Goal: Task Accomplishment & Management: Manage account settings

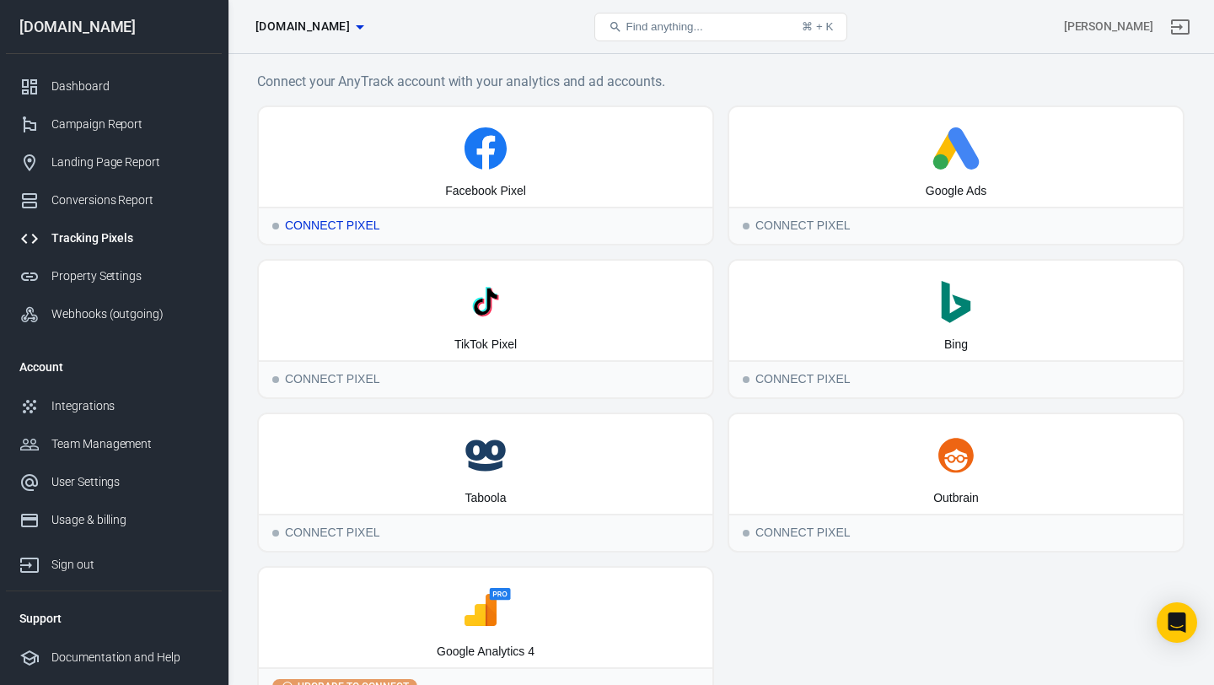
click at [566, 185] on div "Facebook Pixel" at bounding box center [486, 156] width 454 height 99
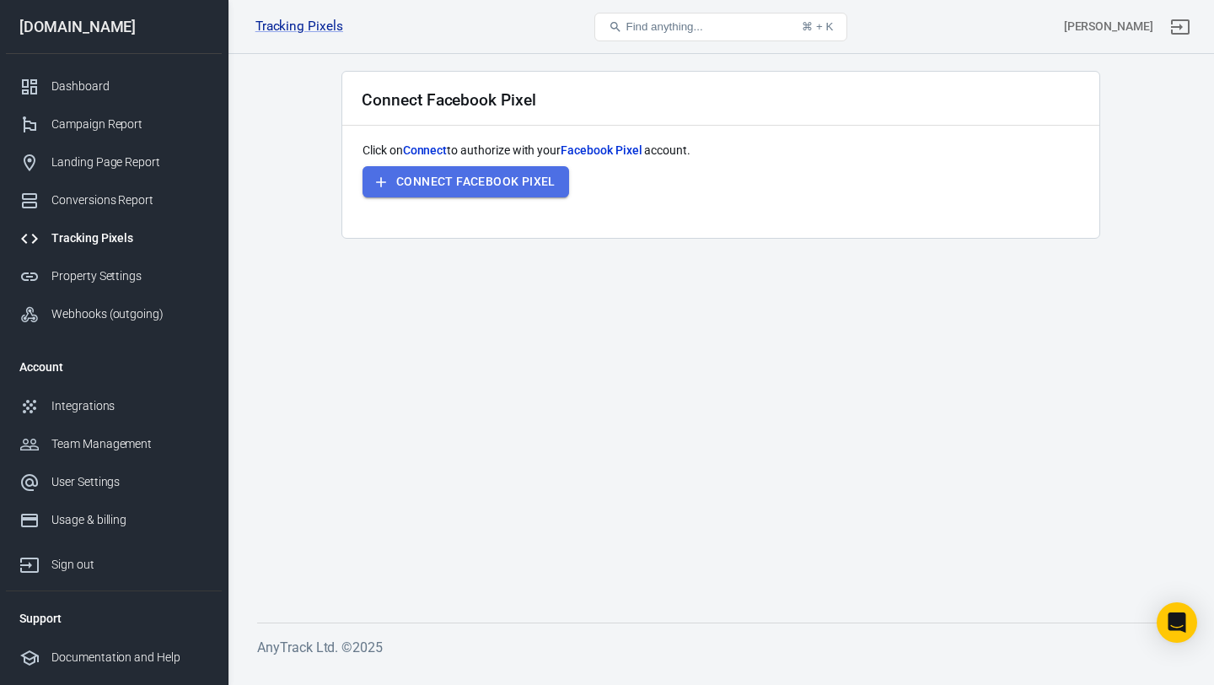
click at [546, 180] on button "Connect Facebook Pixel" at bounding box center [466, 181] width 207 height 31
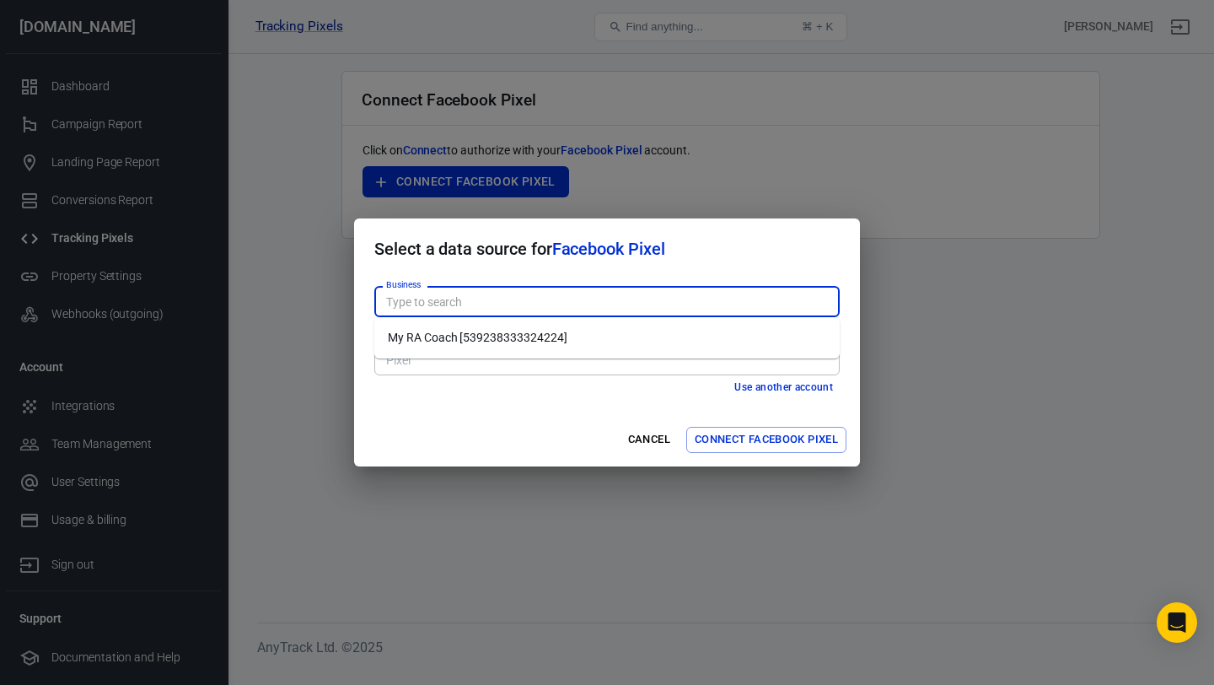
click at [487, 306] on input "Business" at bounding box center [605, 301] width 453 height 21
click at [488, 336] on li "My RA Coach [539238333324224]" at bounding box center [606, 338] width 465 height 28
type input "My RA Coach [539238333324224]"
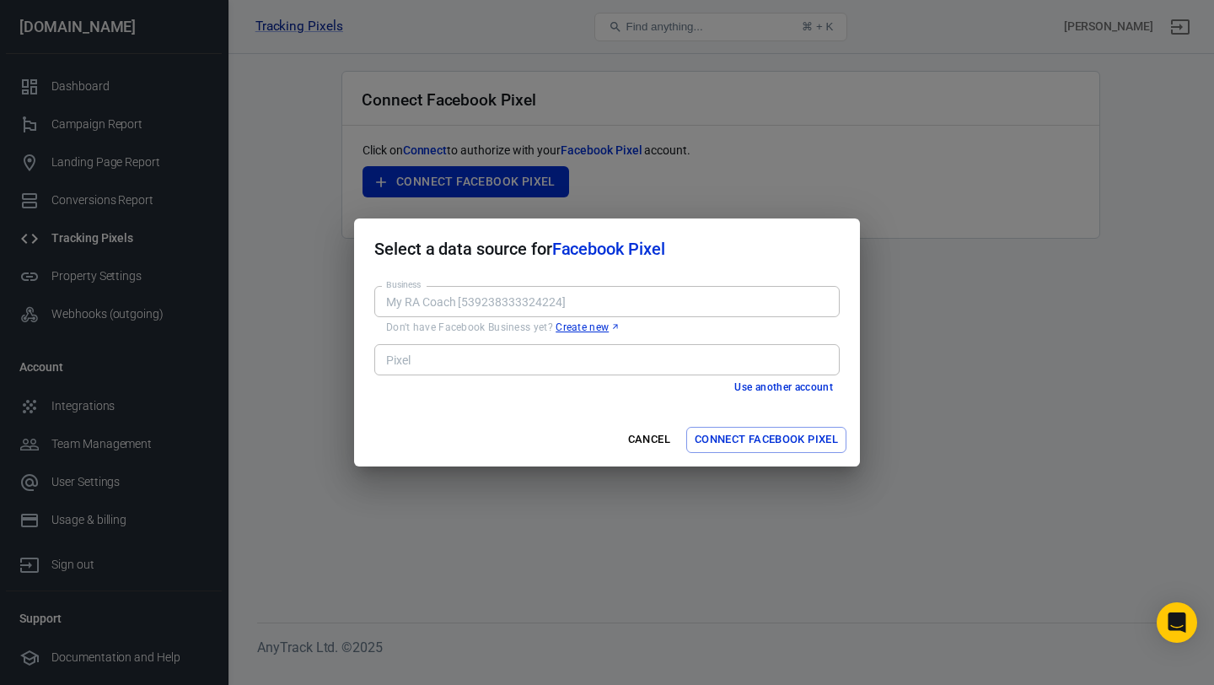
click at [478, 358] on input "Pixel" at bounding box center [605, 359] width 453 height 21
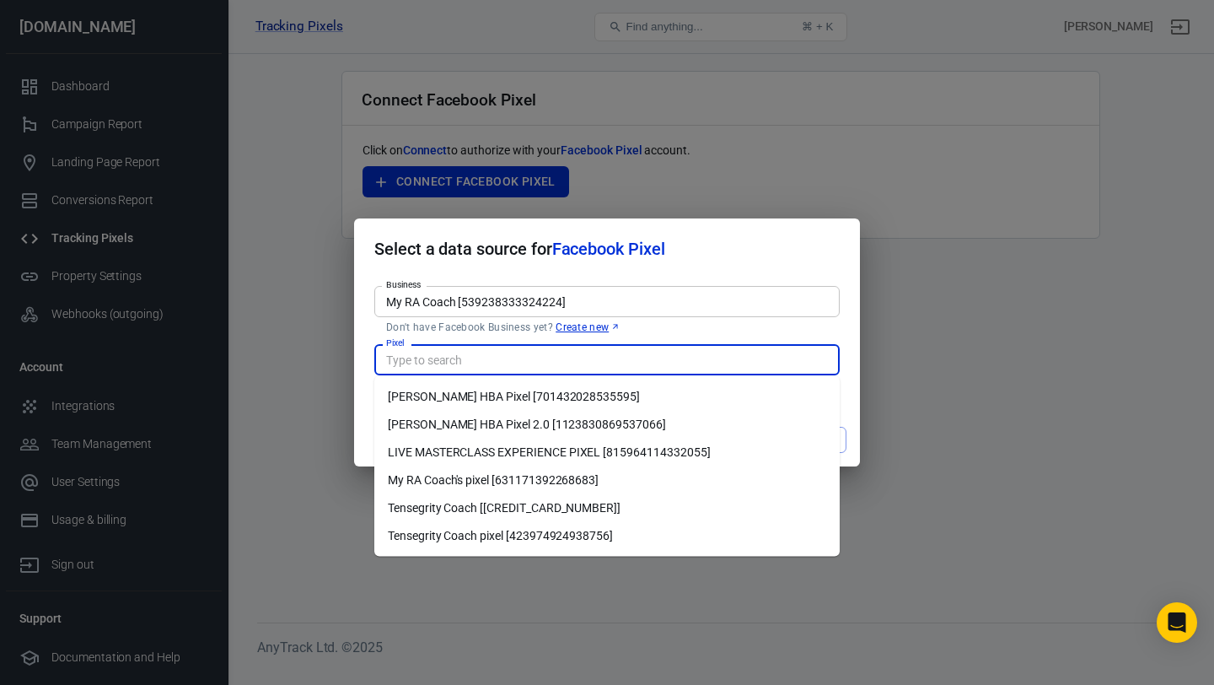
click at [550, 422] on li "[PERSON_NAME] HBA Pixel 2.0 [1123830869537066]" at bounding box center [606, 425] width 465 height 28
type input "[PERSON_NAME] HBA Pixel 2.0 [1123830869537066]"
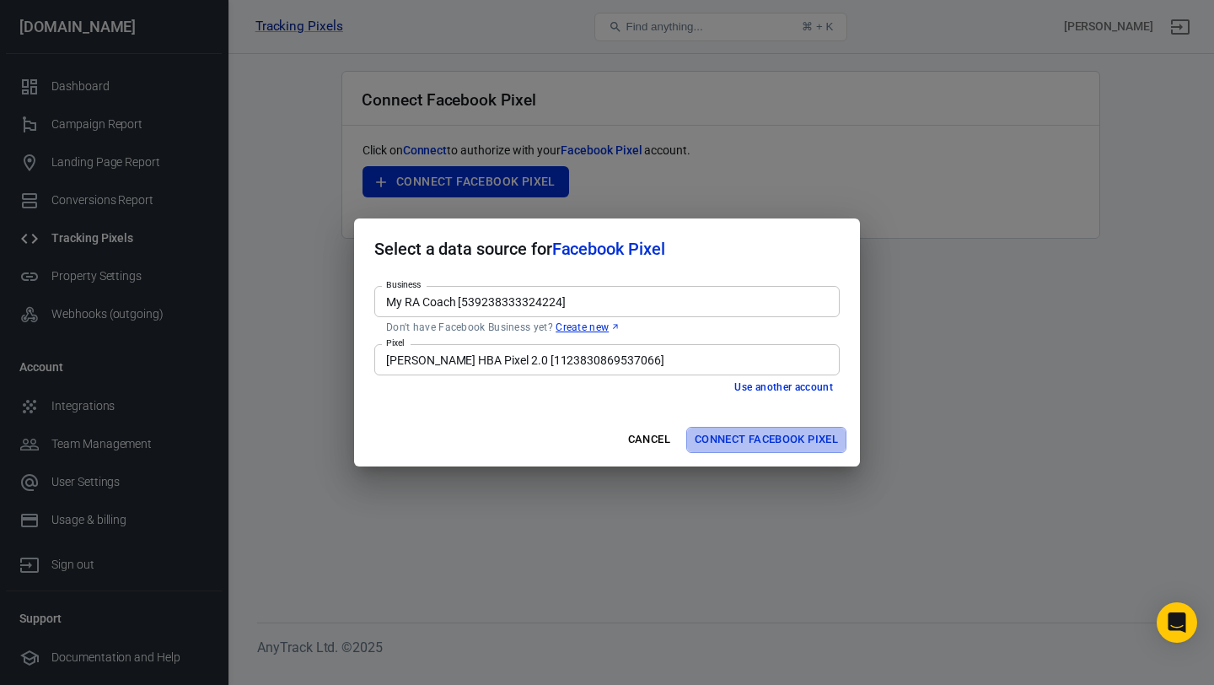
click at [747, 437] on button "Connect Facebook Pixel" at bounding box center [766, 440] width 160 height 26
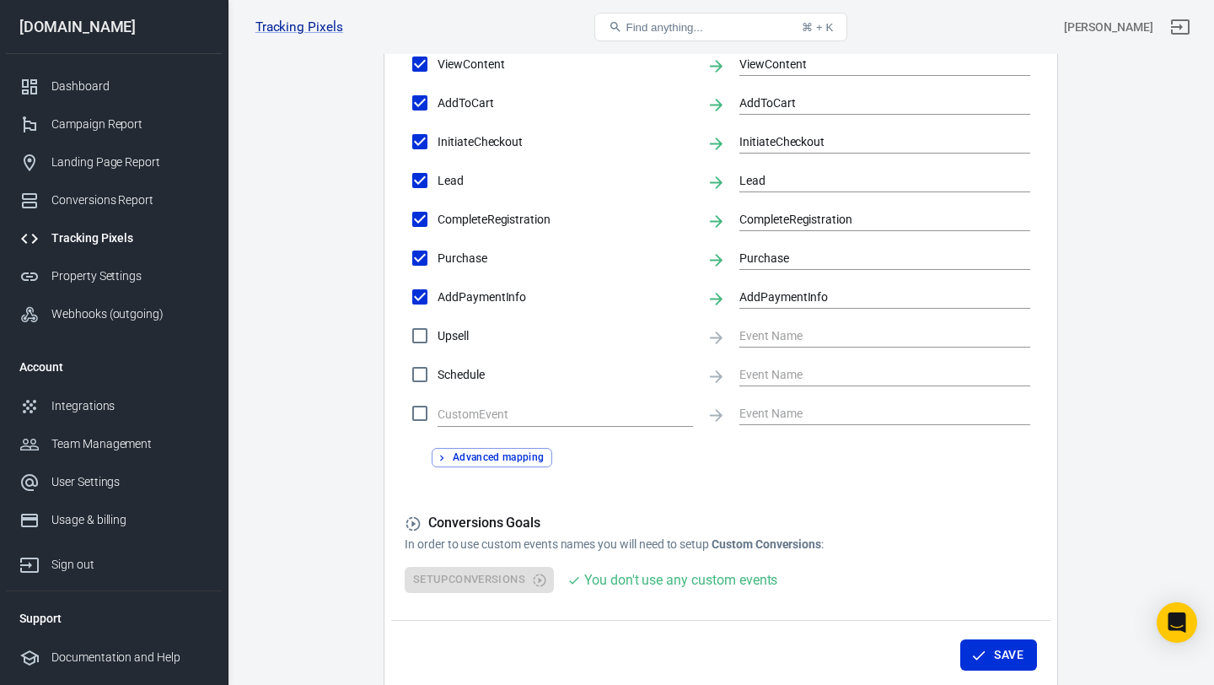
scroll to position [723, 0]
click at [546, 465] on button "Advanced mapping" at bounding box center [492, 458] width 121 height 19
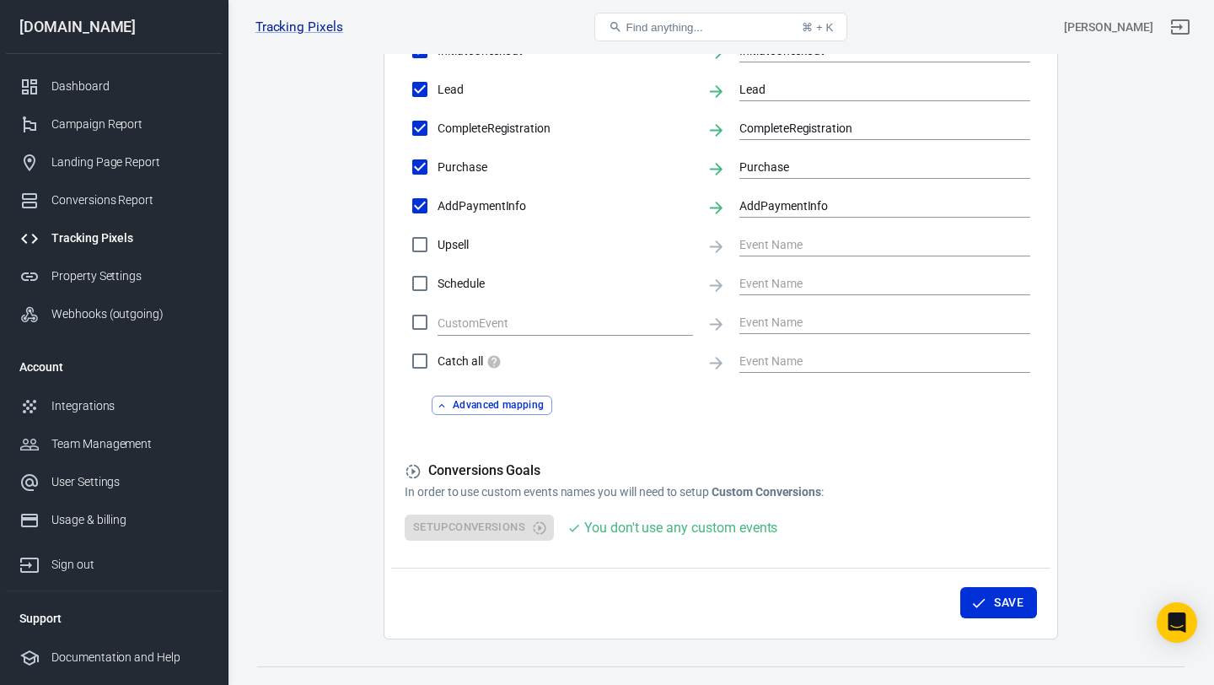
scroll to position [844, 0]
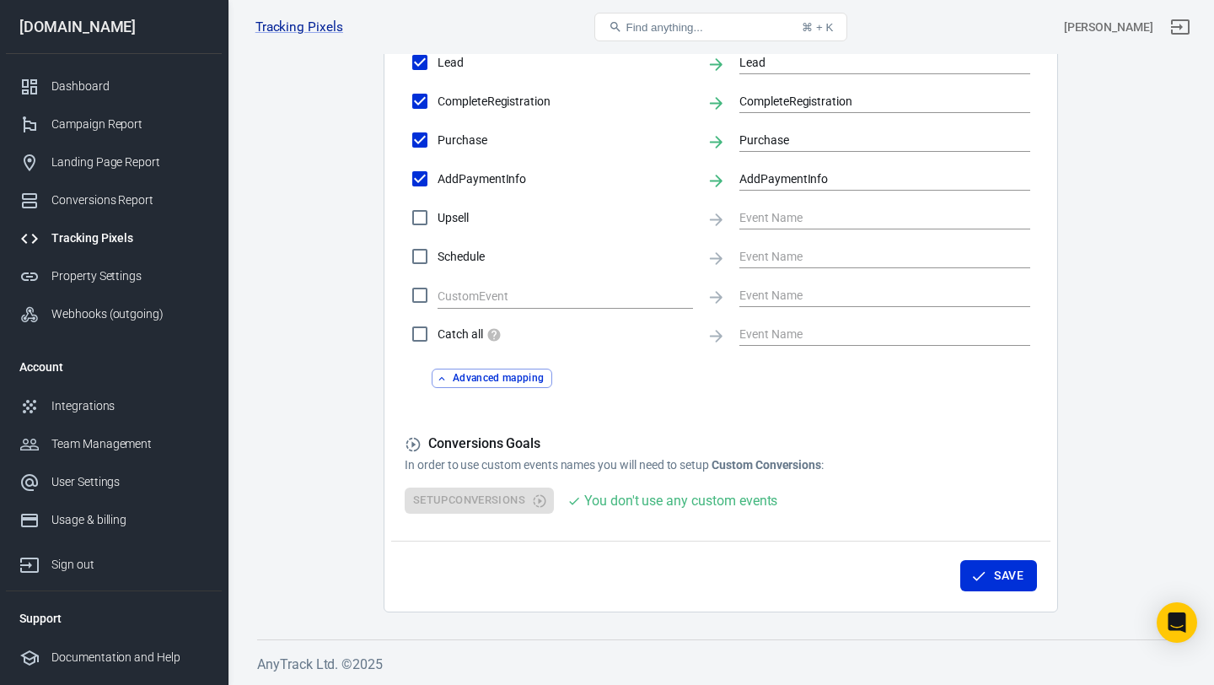
click at [621, 491] on div "You don't use any custom events" at bounding box center [680, 500] width 193 height 21
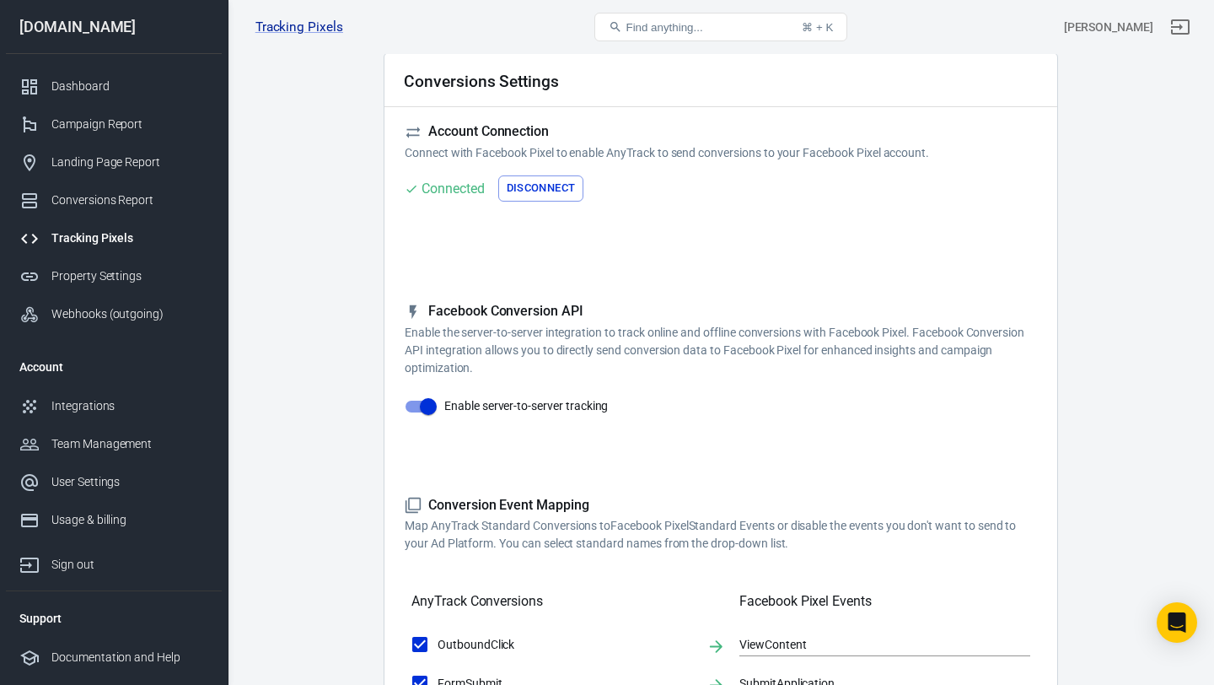
scroll to position [0, 0]
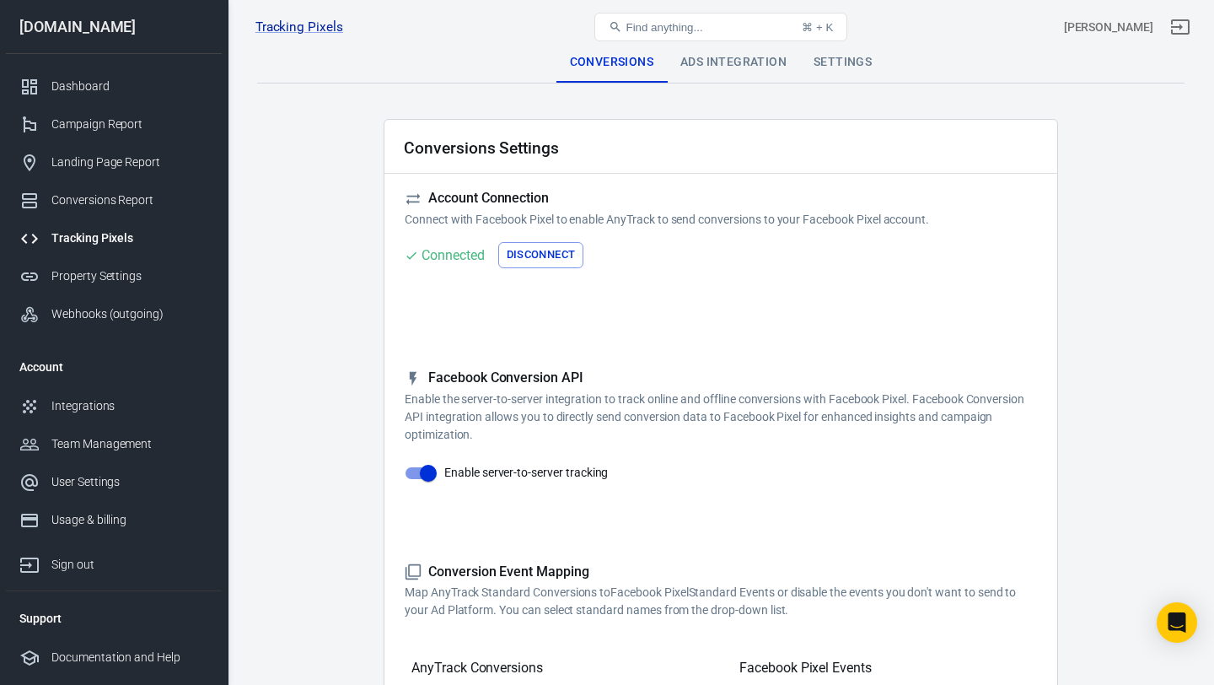
click at [750, 74] on div "Ads Integration" at bounding box center [733, 62] width 133 height 40
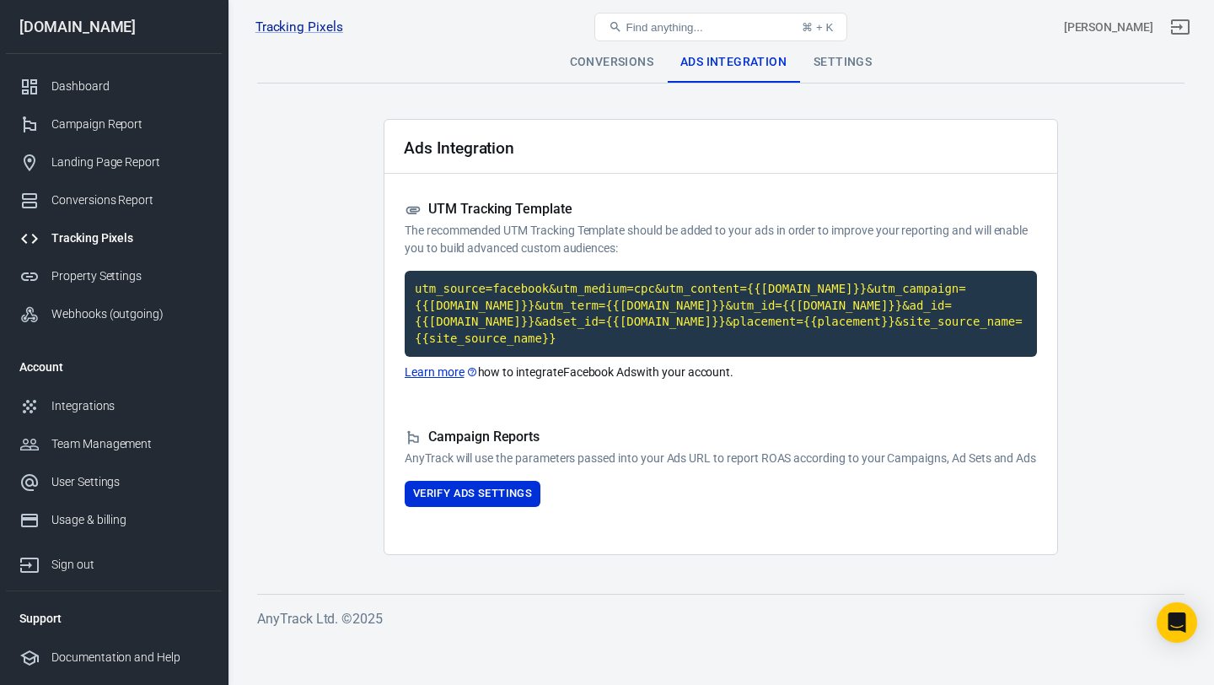
click at [817, 60] on div "Settings" at bounding box center [842, 62] width 85 height 40
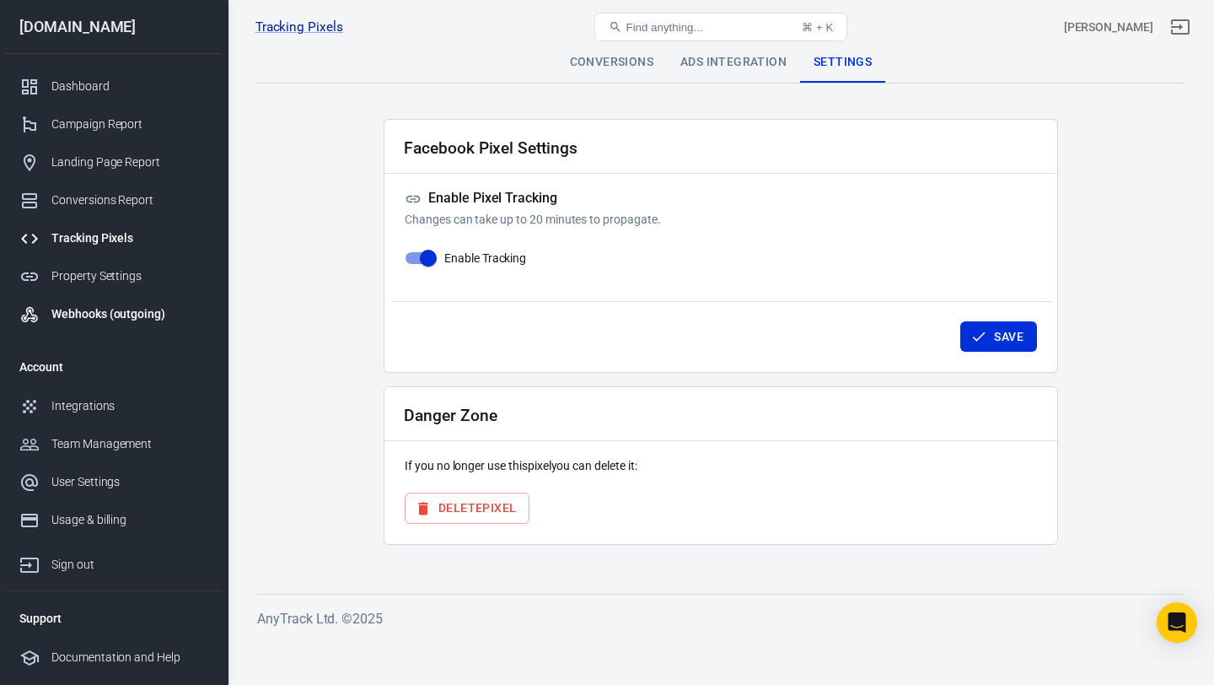
click at [126, 309] on div "Webhooks (outgoing)" at bounding box center [129, 314] width 157 height 18
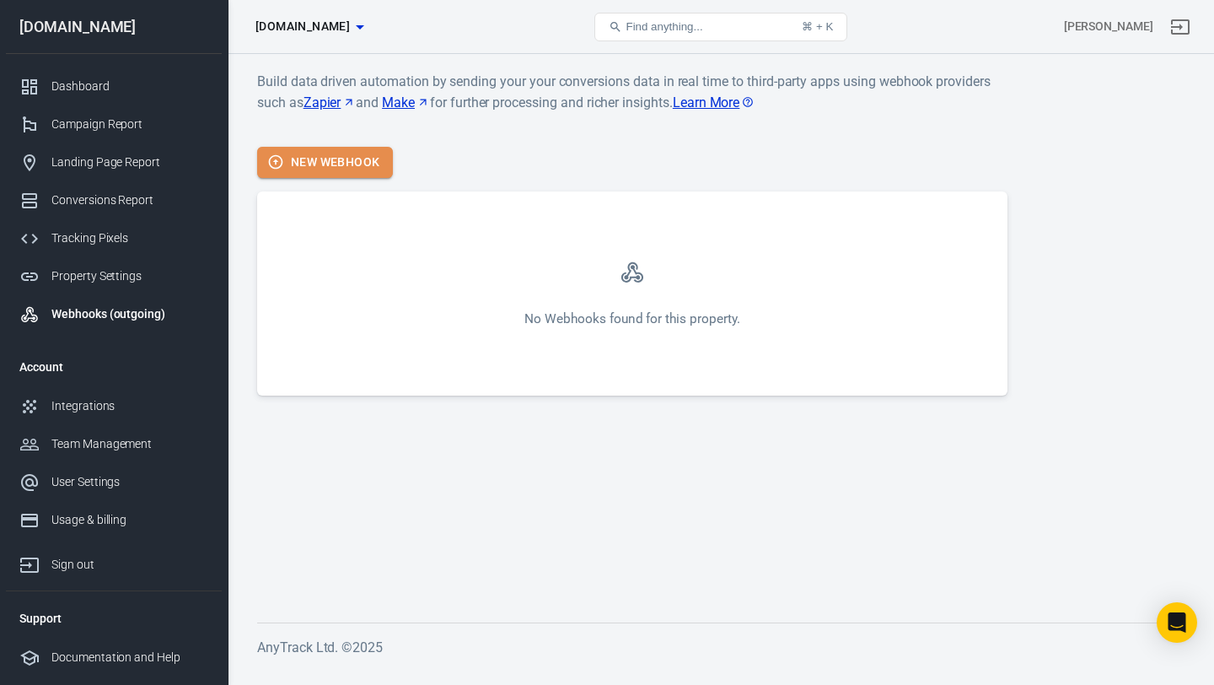
click at [315, 175] on button "New Webhook" at bounding box center [325, 162] width 136 height 31
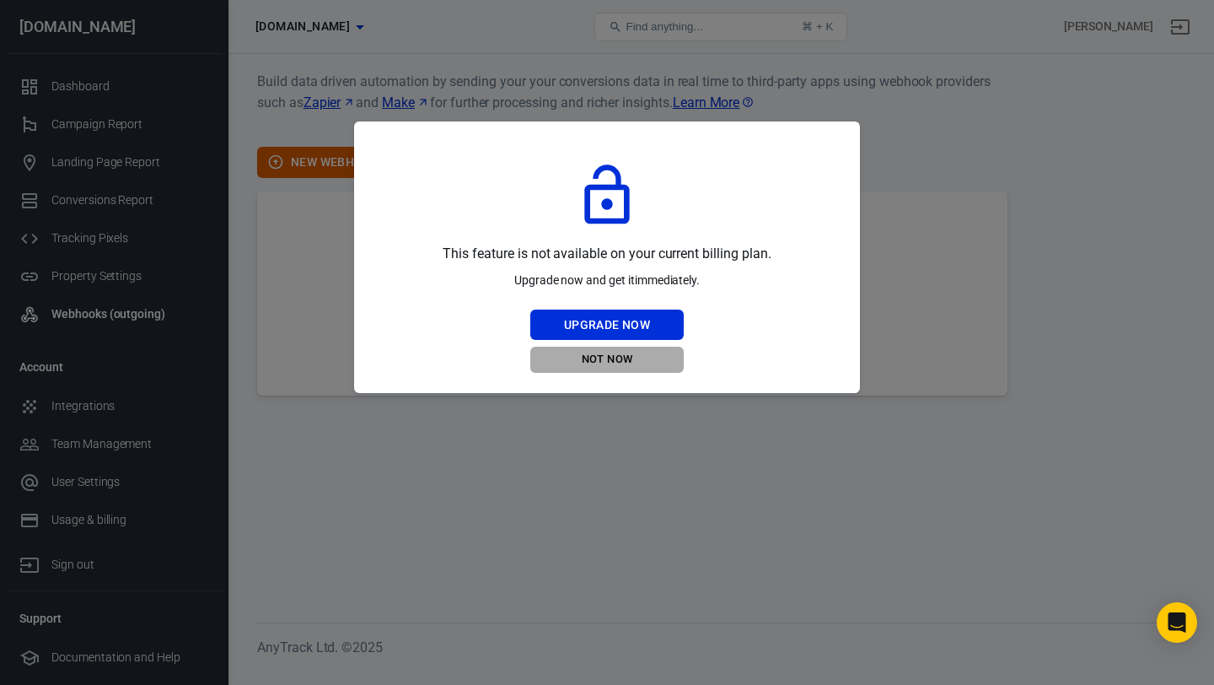
click at [588, 365] on button "Not Now" at bounding box center [606, 360] width 153 height 26
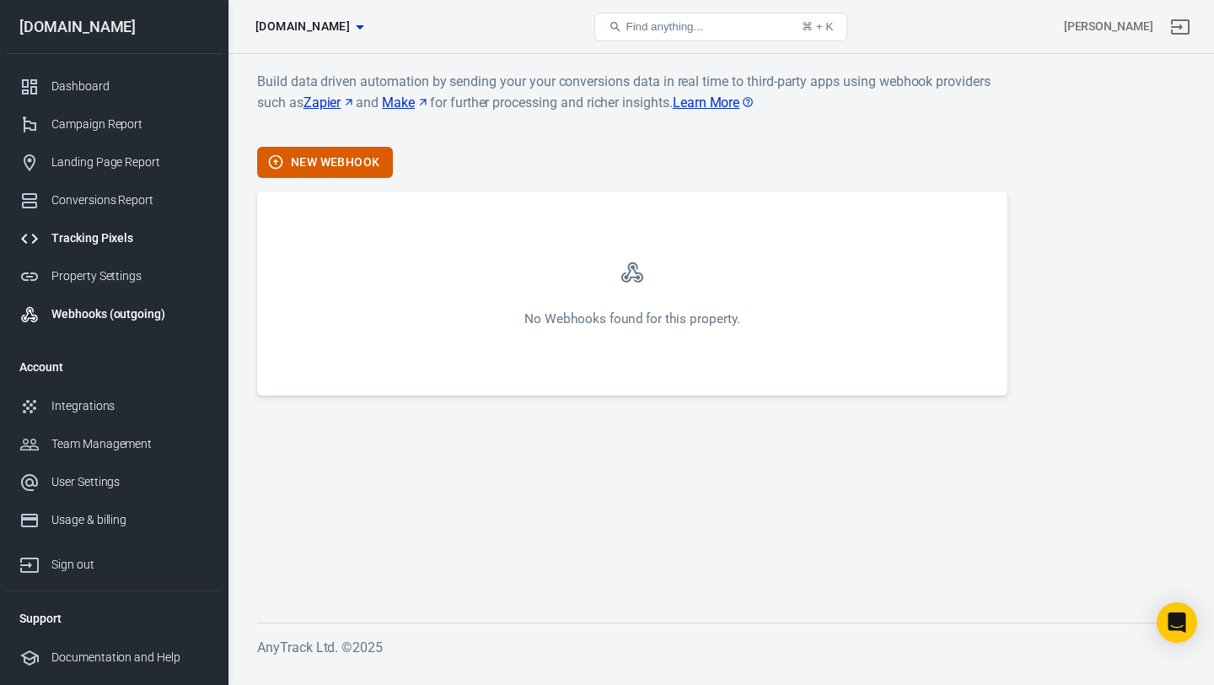
click at [116, 228] on link "Tracking Pixels" at bounding box center [114, 238] width 216 height 38
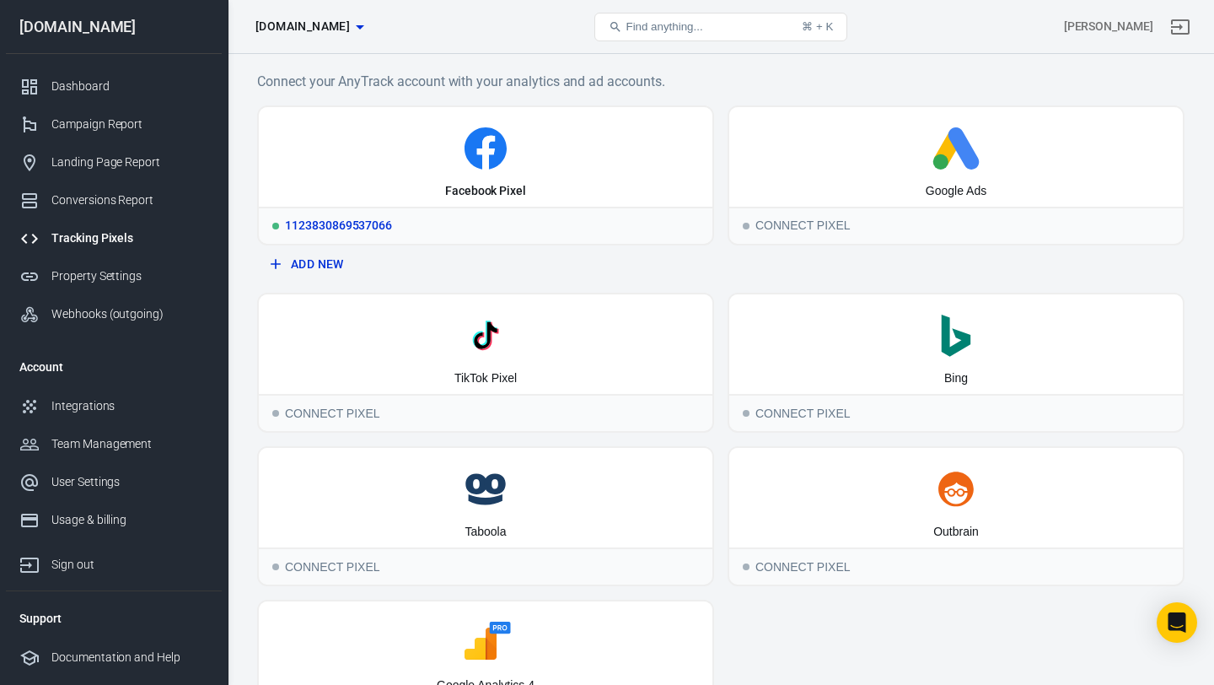
click at [572, 124] on div "Facebook Pixel" at bounding box center [486, 156] width 454 height 99
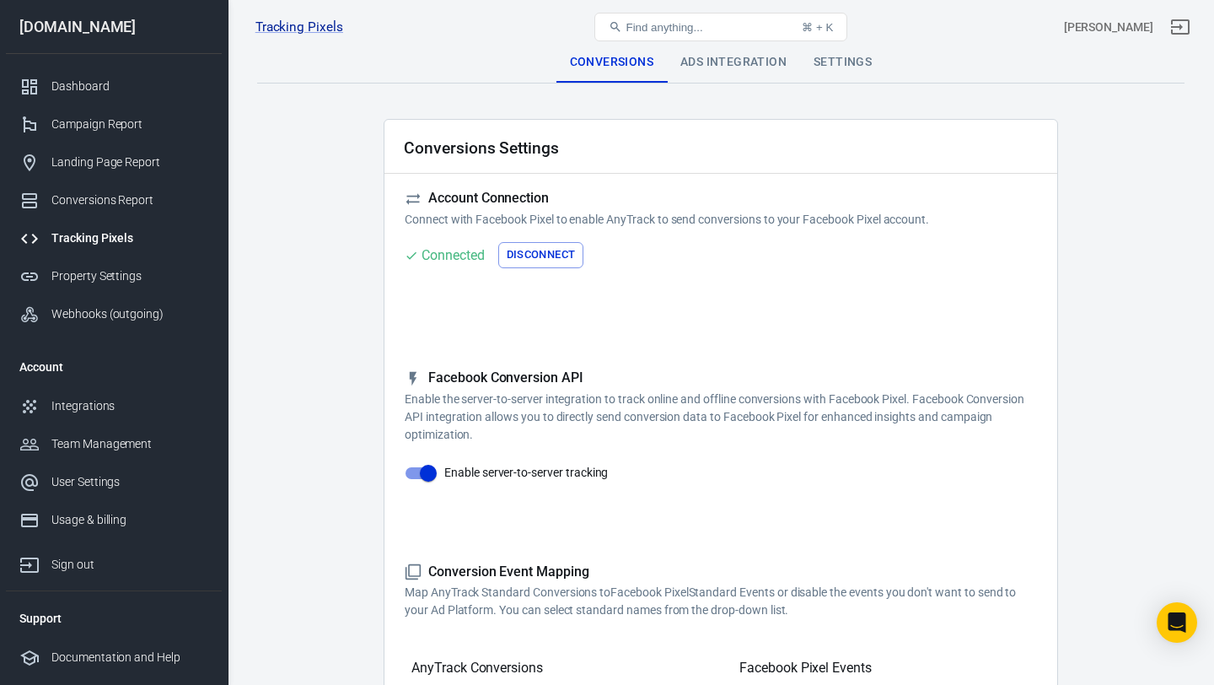
click at [741, 62] on div "Ads Integration" at bounding box center [733, 62] width 133 height 40
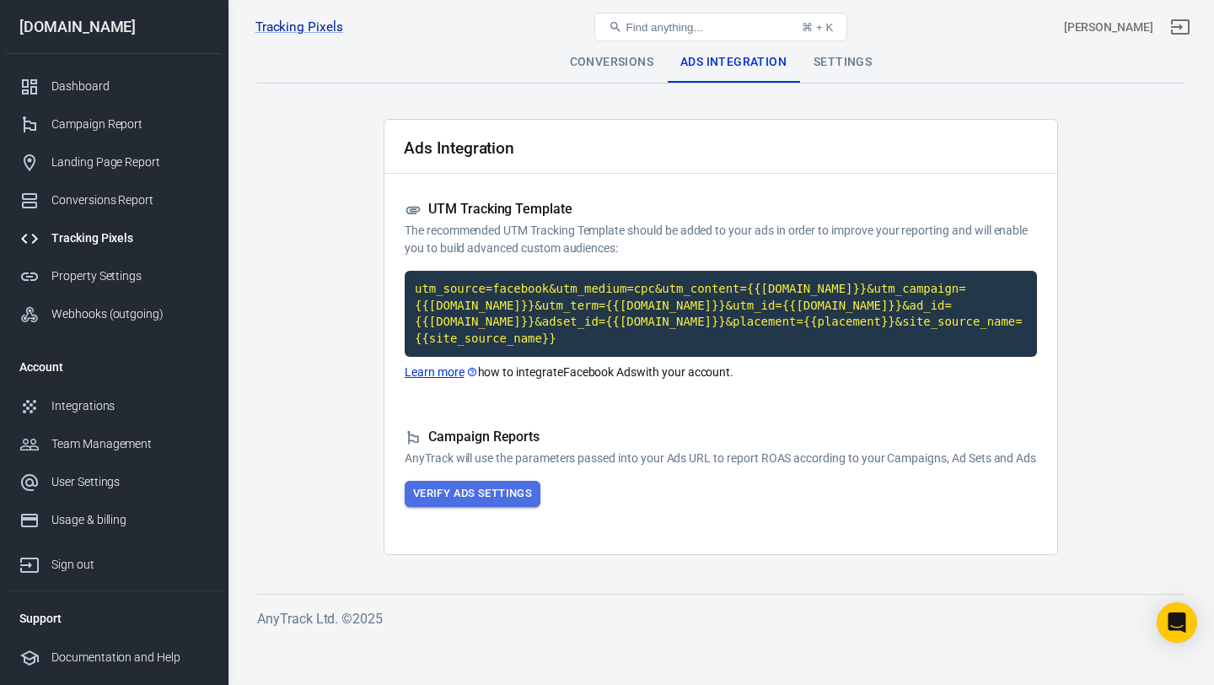
click at [517, 507] on button "Verify Ads Settings" at bounding box center [473, 494] width 136 height 26
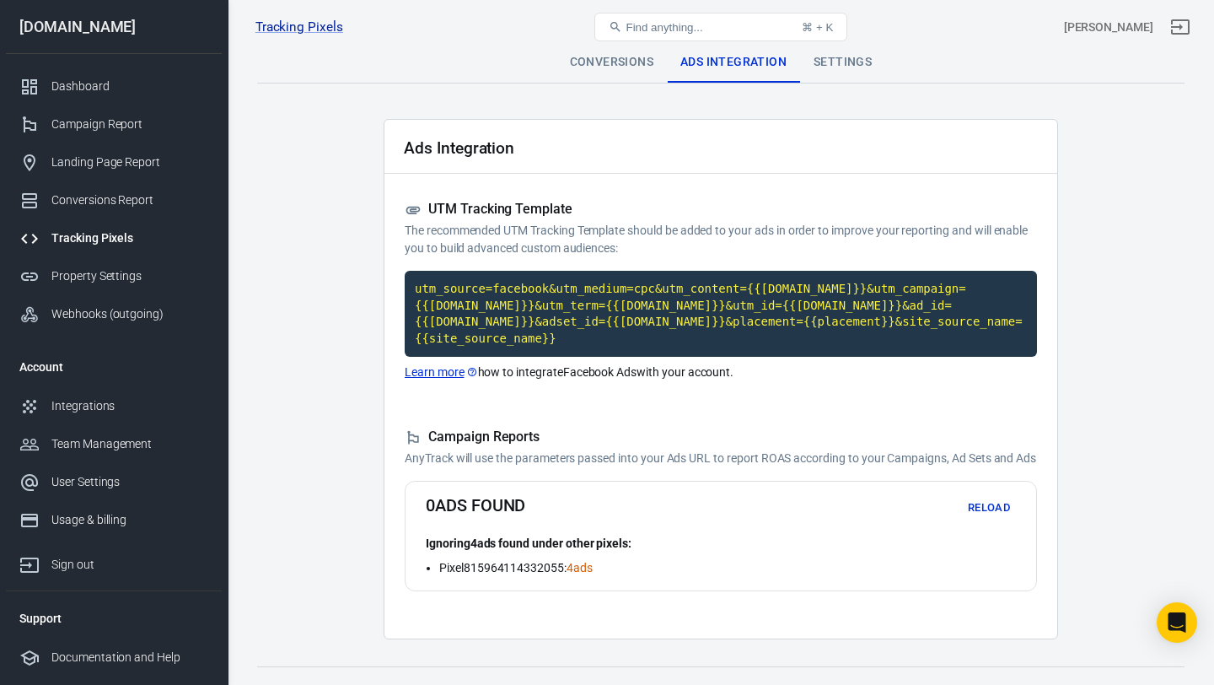
click at [864, 67] on div "Settings" at bounding box center [842, 62] width 85 height 40
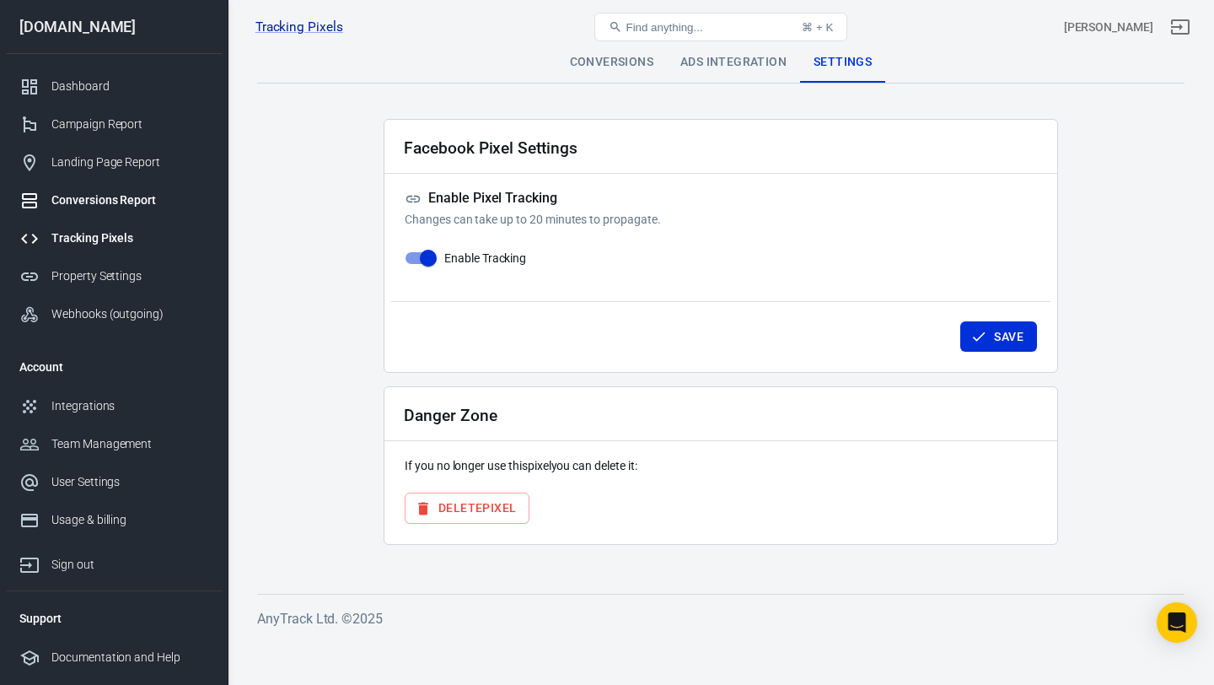
click at [124, 200] on div "Conversions Report" at bounding box center [129, 200] width 157 height 18
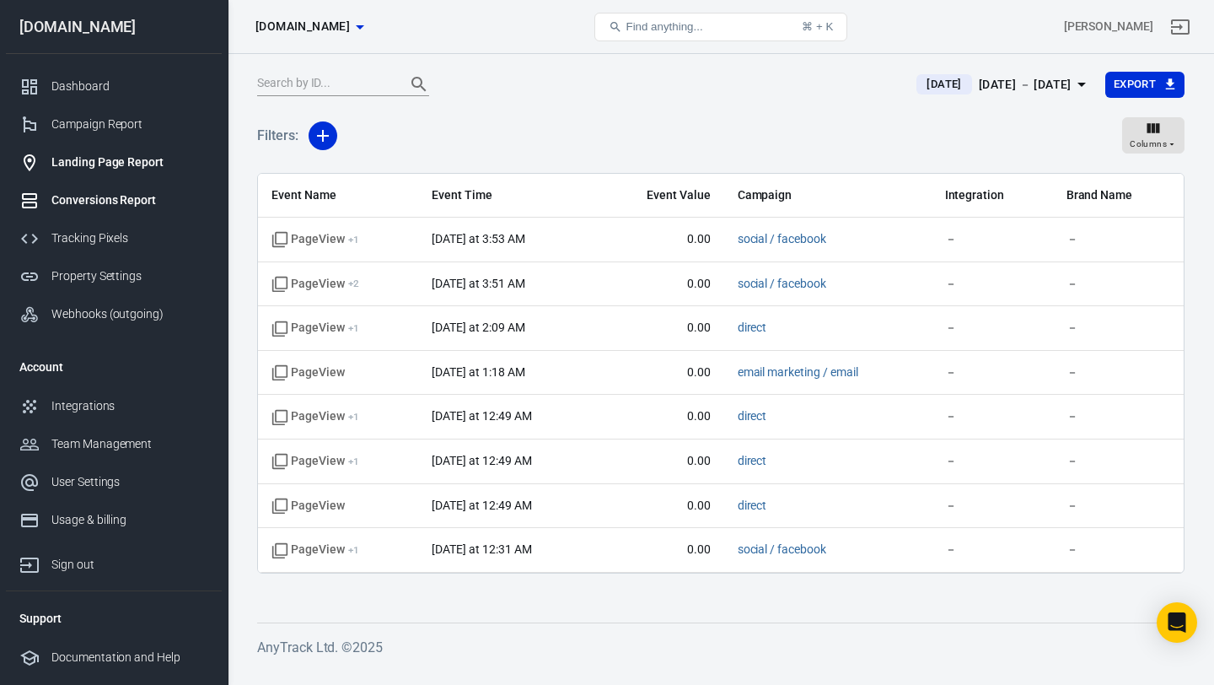
click at [107, 175] on link "Landing Page Report" at bounding box center [114, 162] width 216 height 38
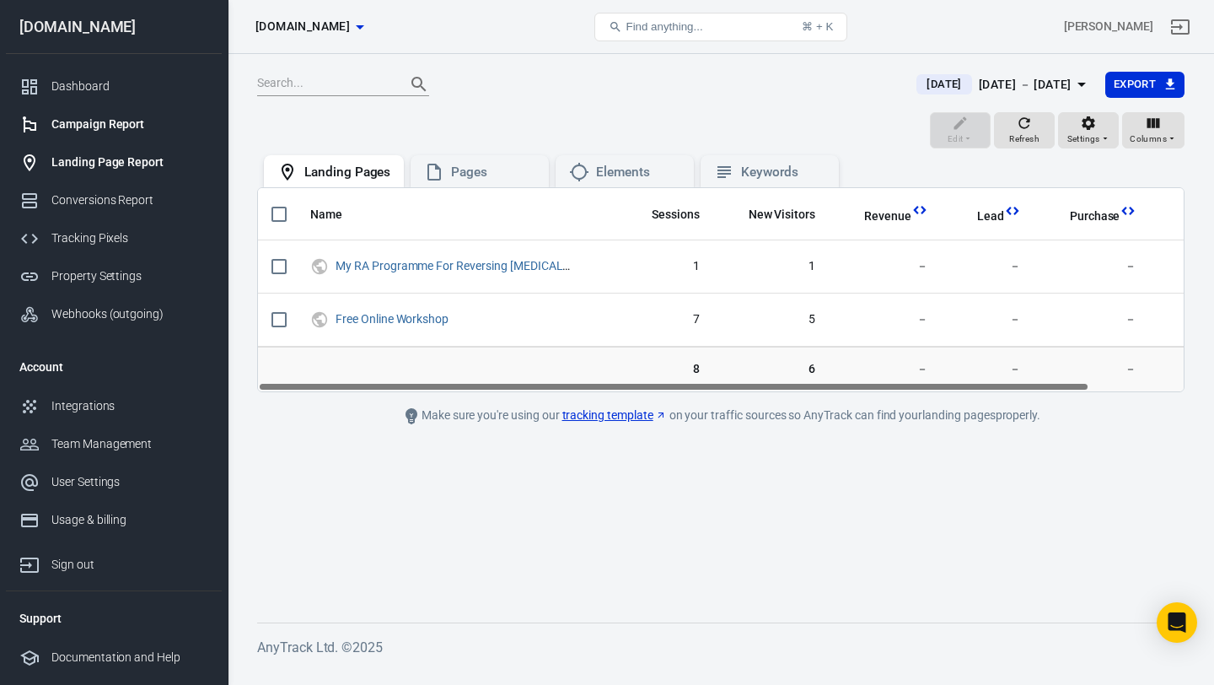
click at [103, 123] on div "Campaign Report" at bounding box center [129, 125] width 157 height 18
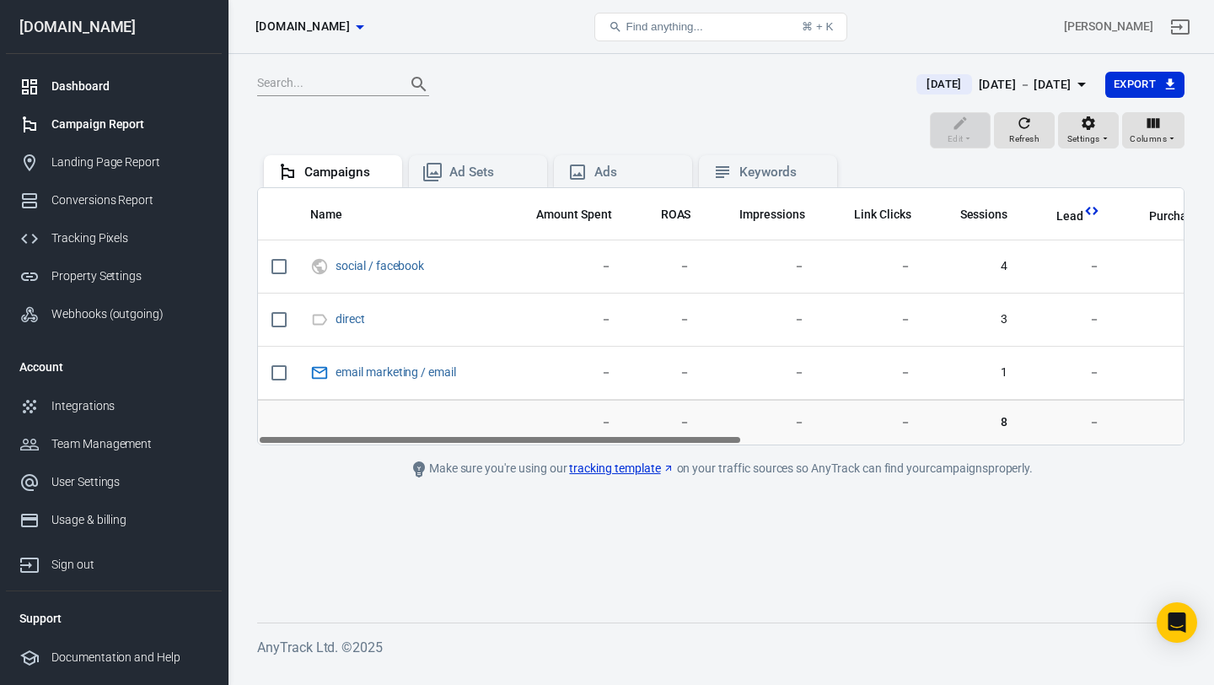
click at [94, 94] on div "Dashboard" at bounding box center [129, 87] width 157 height 18
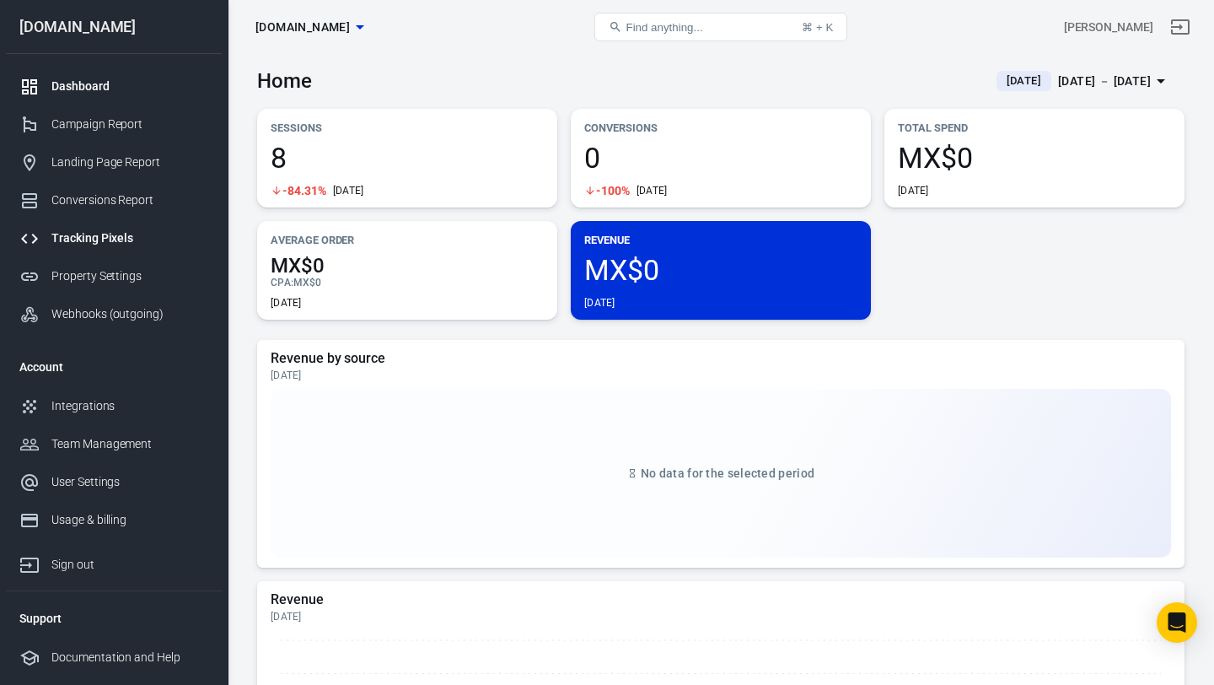
click at [128, 237] on div "Tracking Pixels" at bounding box center [129, 238] width 157 height 18
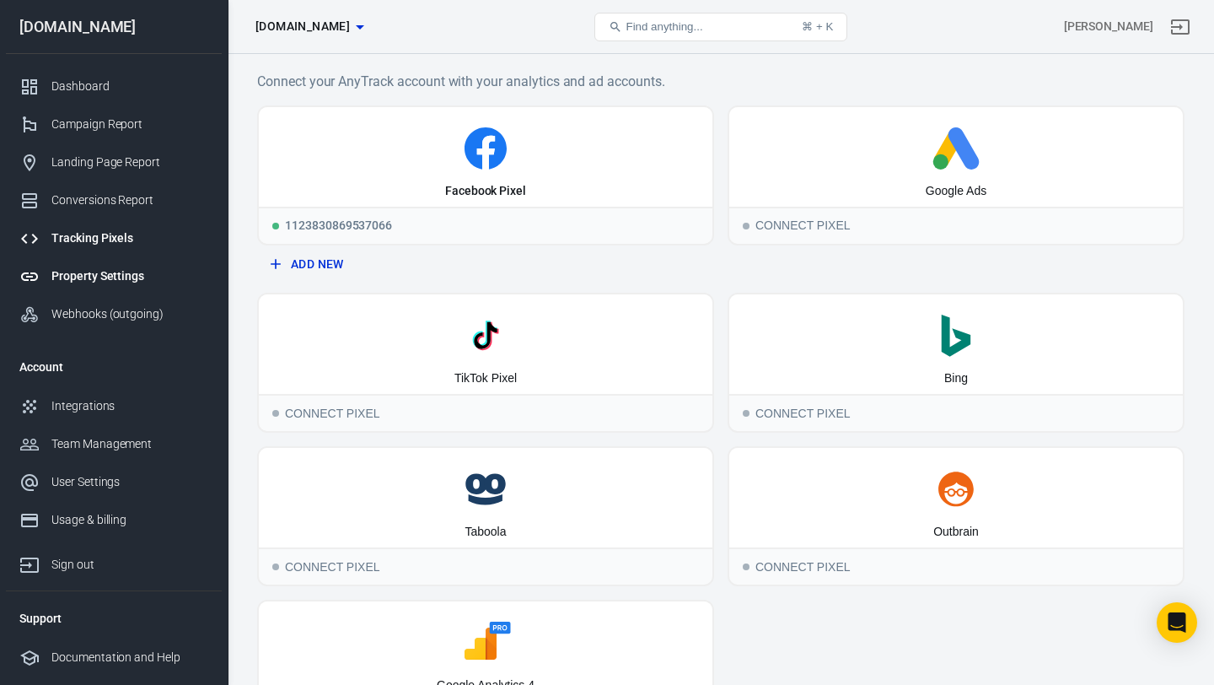
click at [116, 275] on div "Property Settings" at bounding box center [129, 276] width 157 height 18
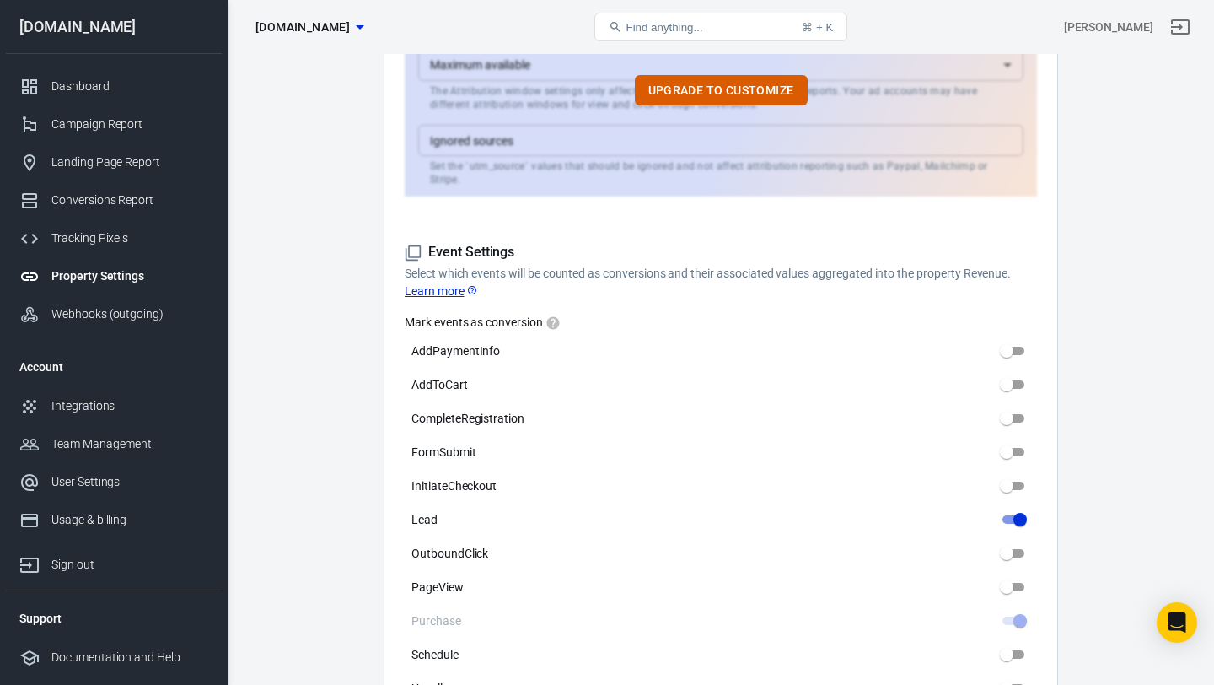
scroll to position [631, 0]
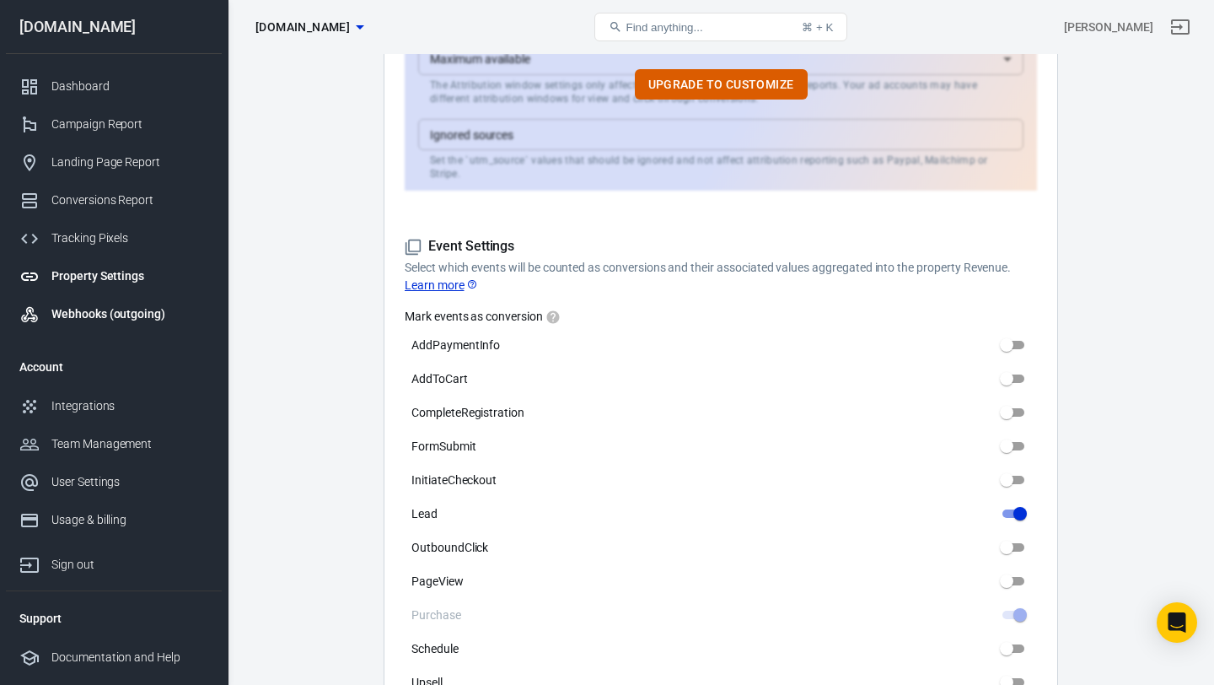
click at [125, 308] on div "Webhooks (outgoing)" at bounding box center [129, 314] width 157 height 18
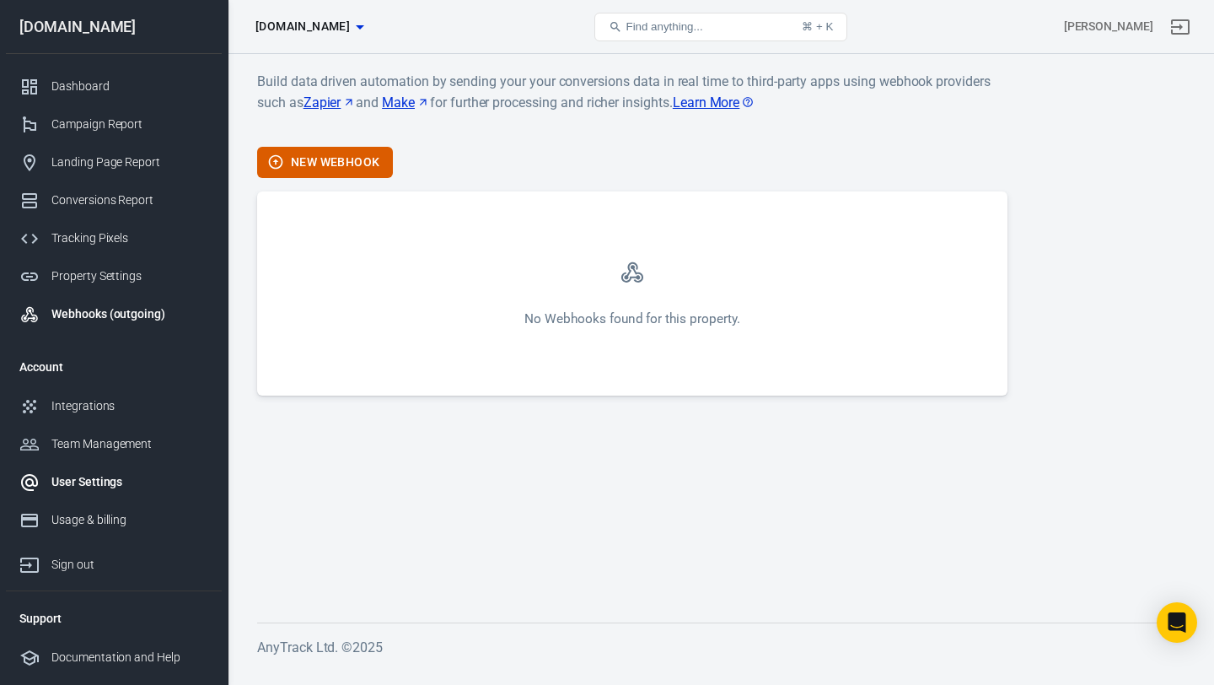
click at [121, 474] on div "User Settings" at bounding box center [129, 482] width 157 height 18
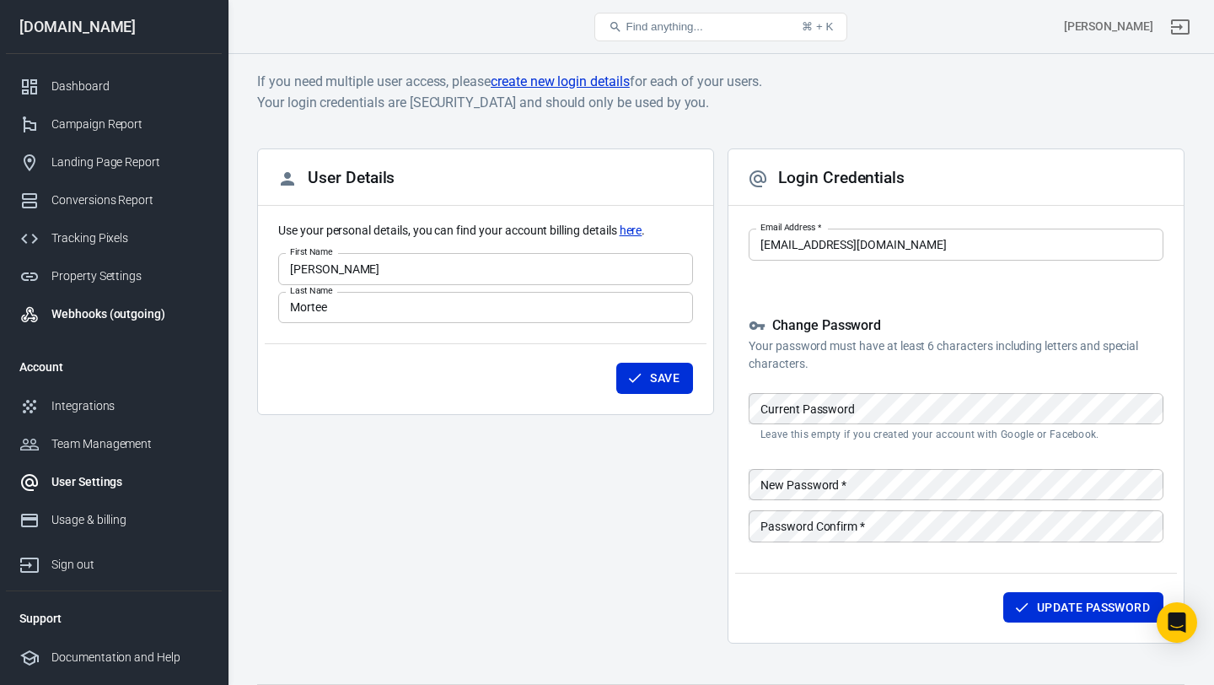
click at [130, 301] on link "Webhooks (outgoing)" at bounding box center [114, 314] width 216 height 38
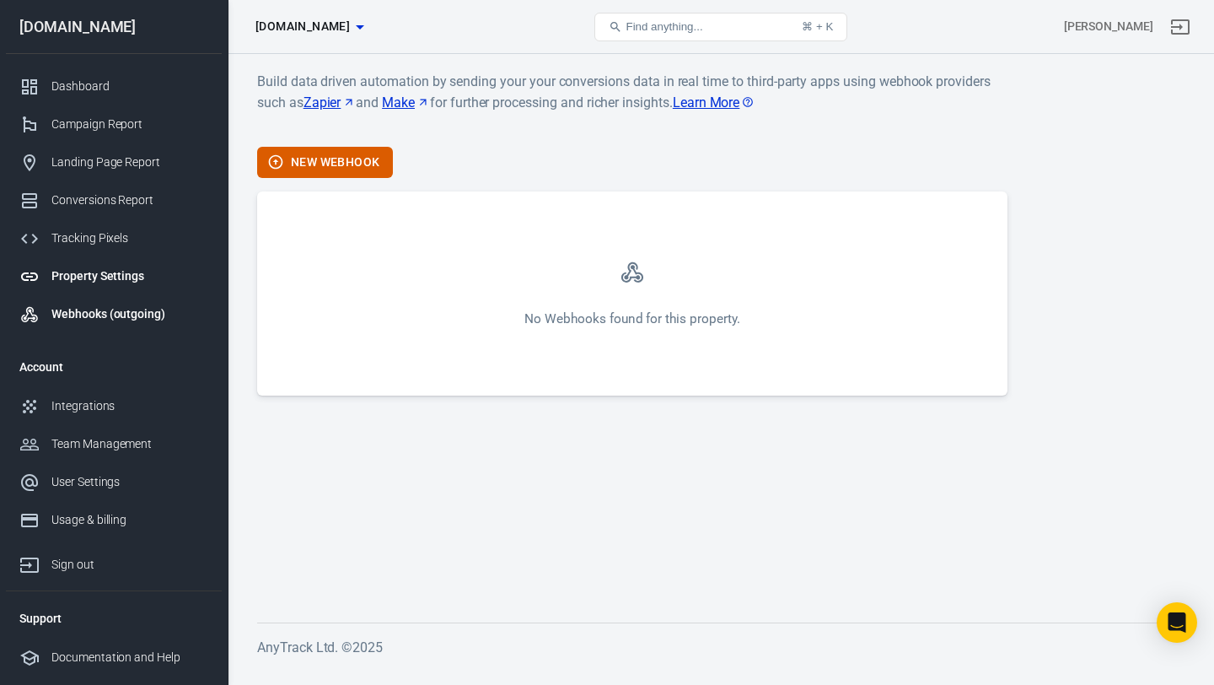
click at [131, 282] on div "Property Settings" at bounding box center [129, 276] width 157 height 18
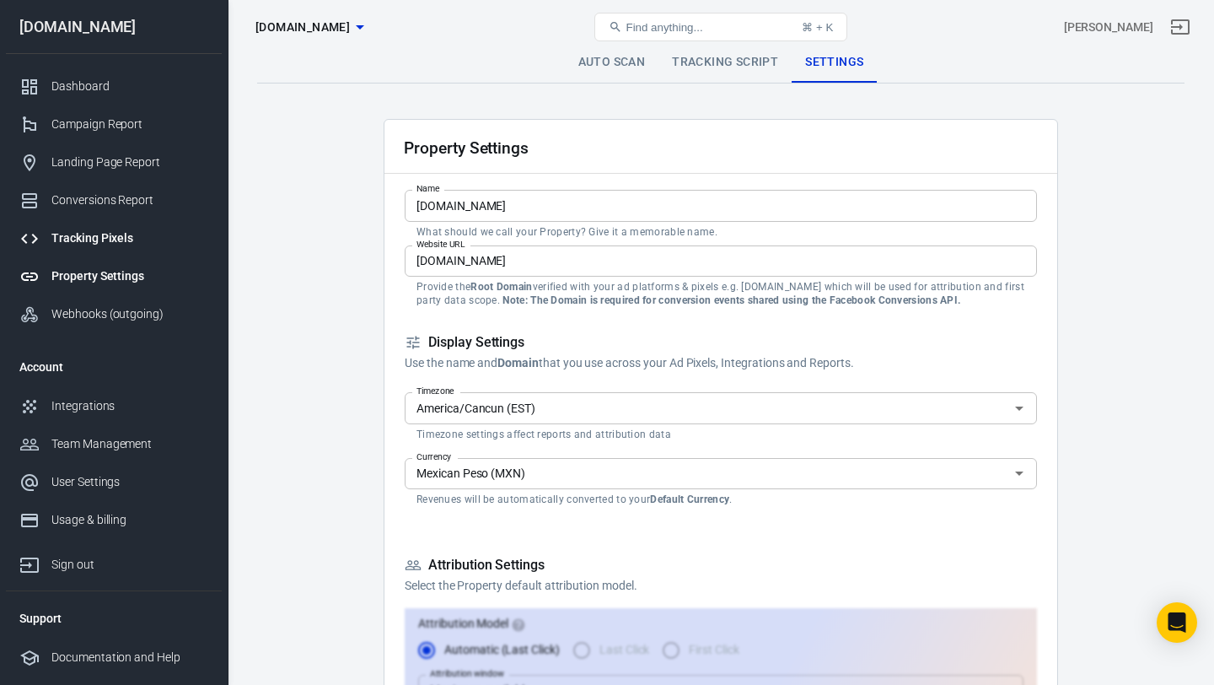
click at [122, 239] on div "Tracking Pixels" at bounding box center [129, 238] width 157 height 18
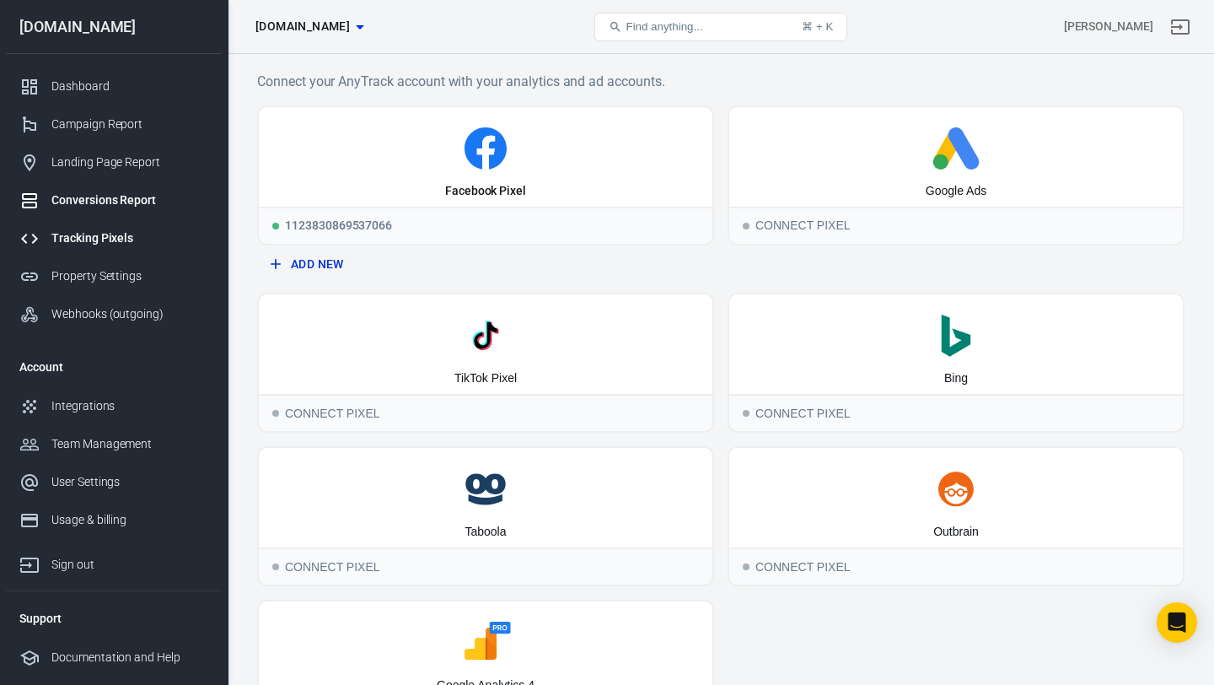
click at [112, 190] on link "Conversions Report" at bounding box center [114, 200] width 216 height 38
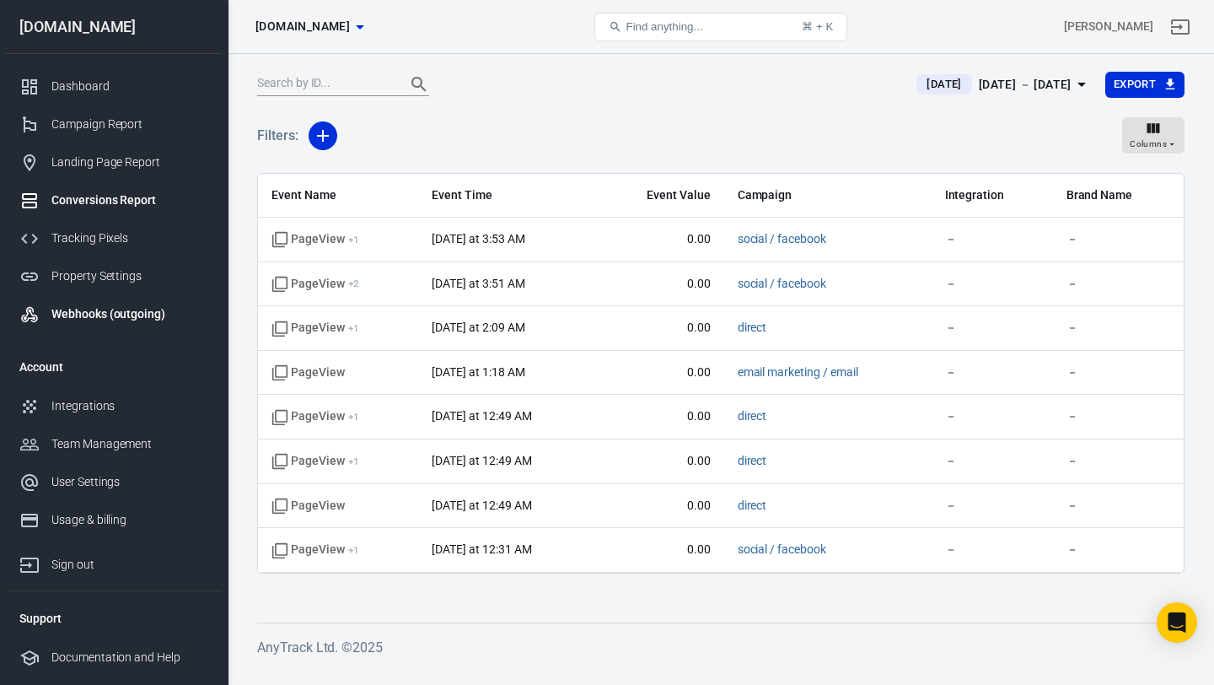
click at [130, 325] on link "Webhooks (outgoing)" at bounding box center [114, 314] width 216 height 38
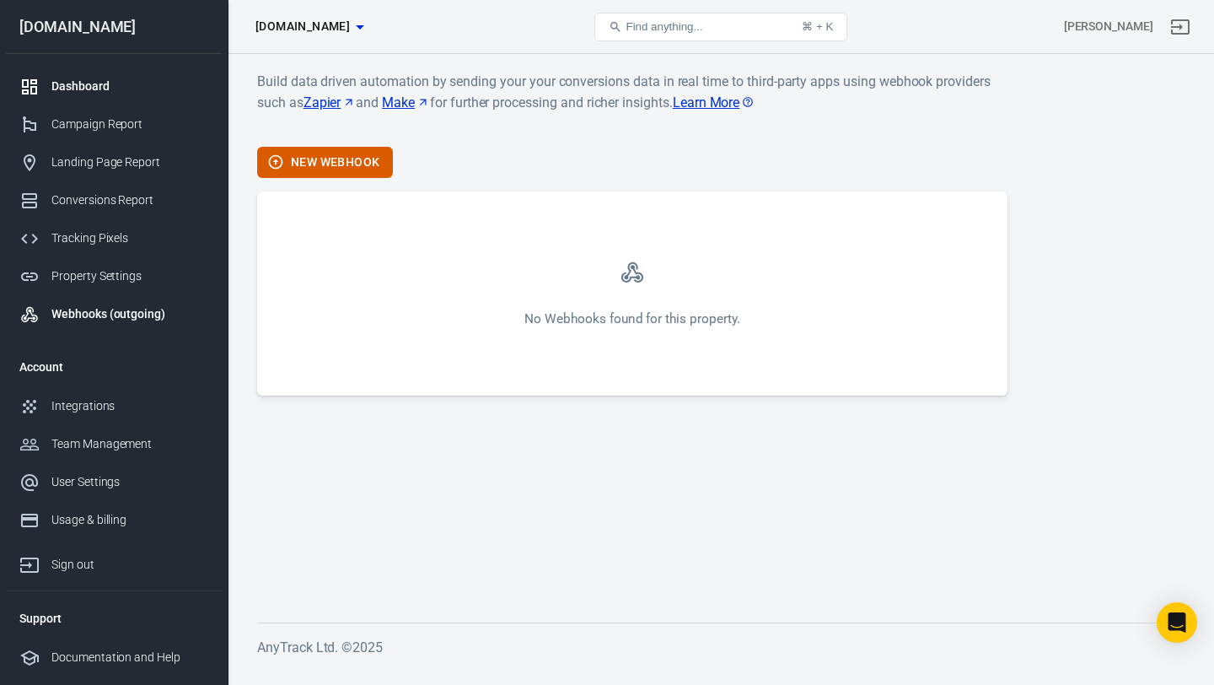
click at [92, 83] on div "Dashboard" at bounding box center [129, 87] width 157 height 18
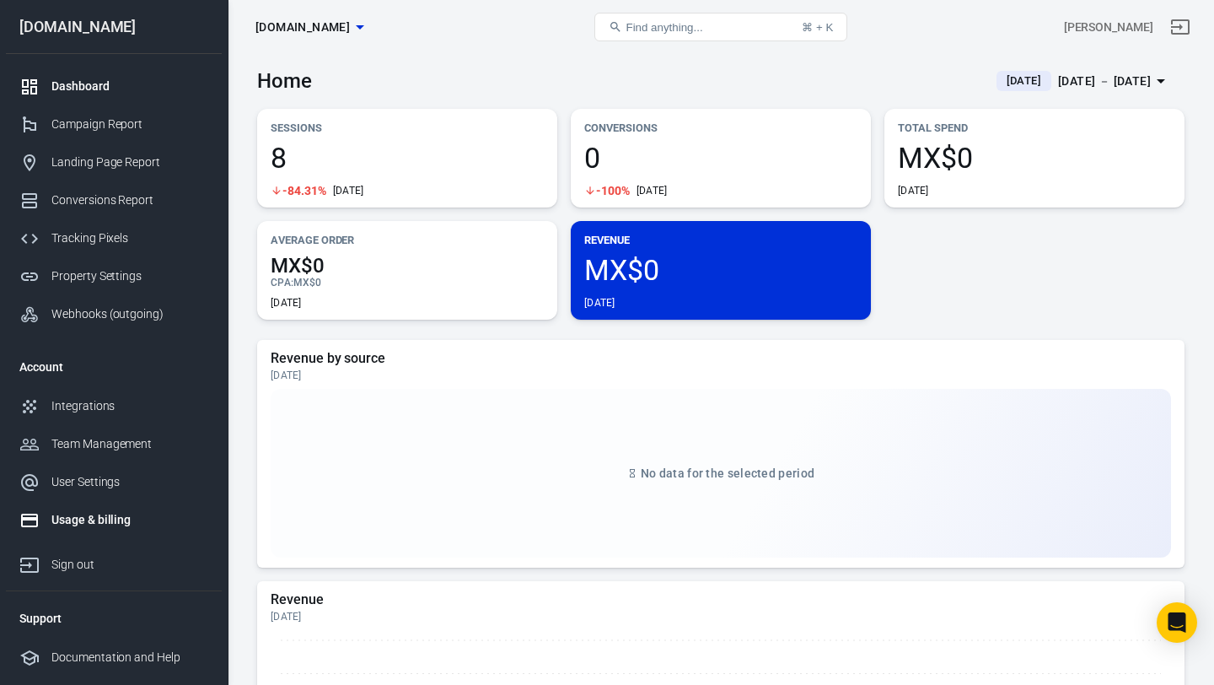
click at [85, 517] on div "Usage & billing" at bounding box center [129, 520] width 157 height 18
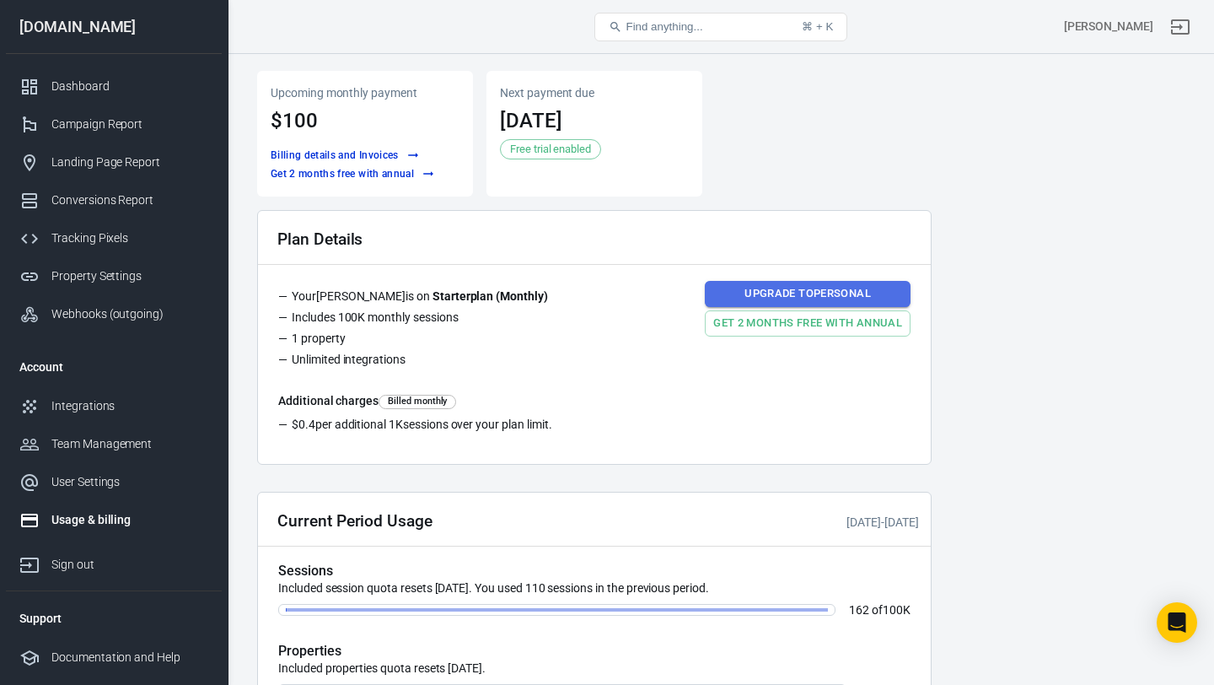
click at [732, 293] on link "Upgrade to Personal" at bounding box center [808, 294] width 206 height 26
